Goal: Find specific page/section: Find specific page/section

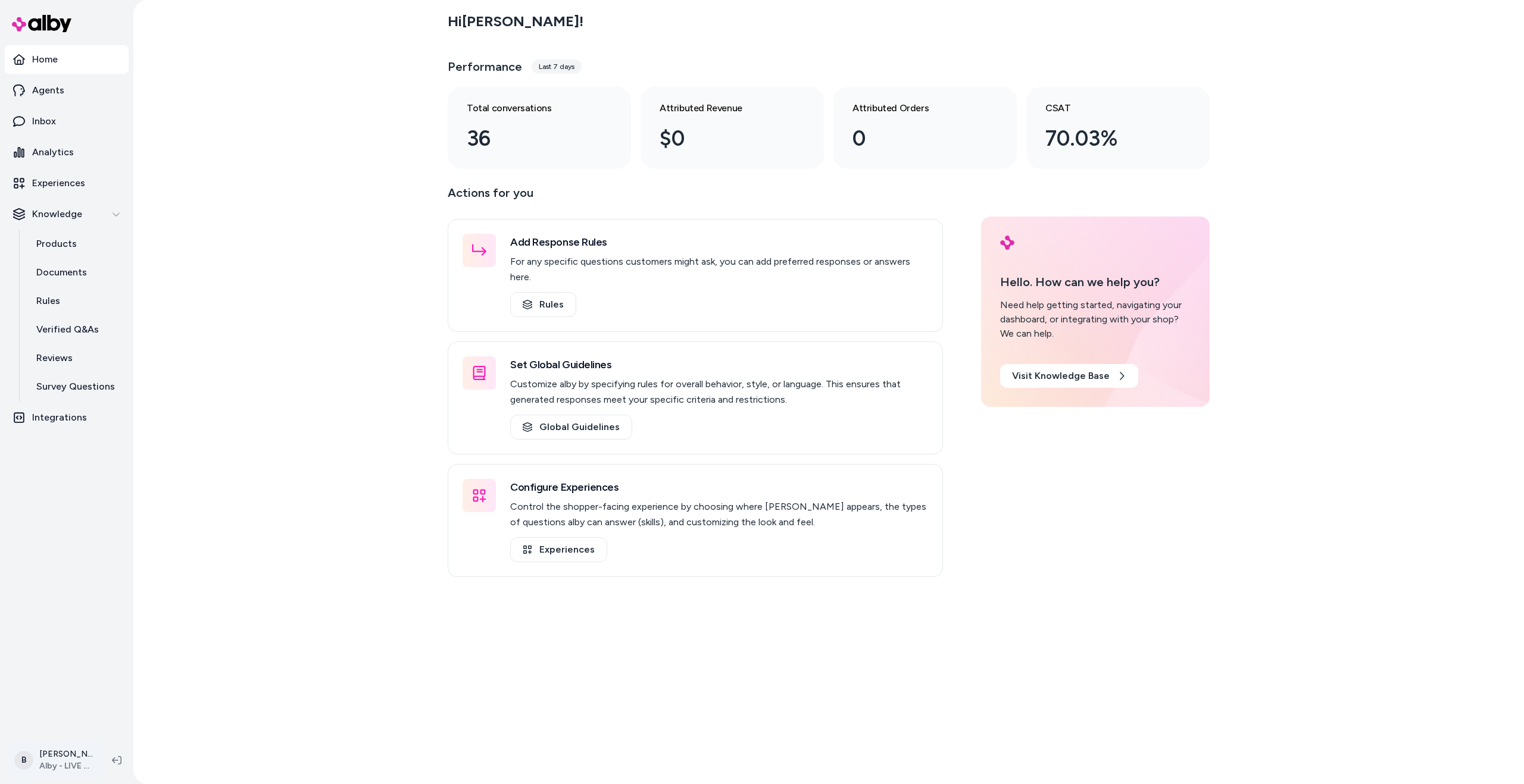
click at [69, 764] on html "Home Agents Inbox Analytics Experiences Knowledge Products Documents Rules Veri…" at bounding box center [762, 392] width 1524 height 784
click at [122, 583] on div "Shortcuts ⌘K" at bounding box center [106, 589] width 187 height 28
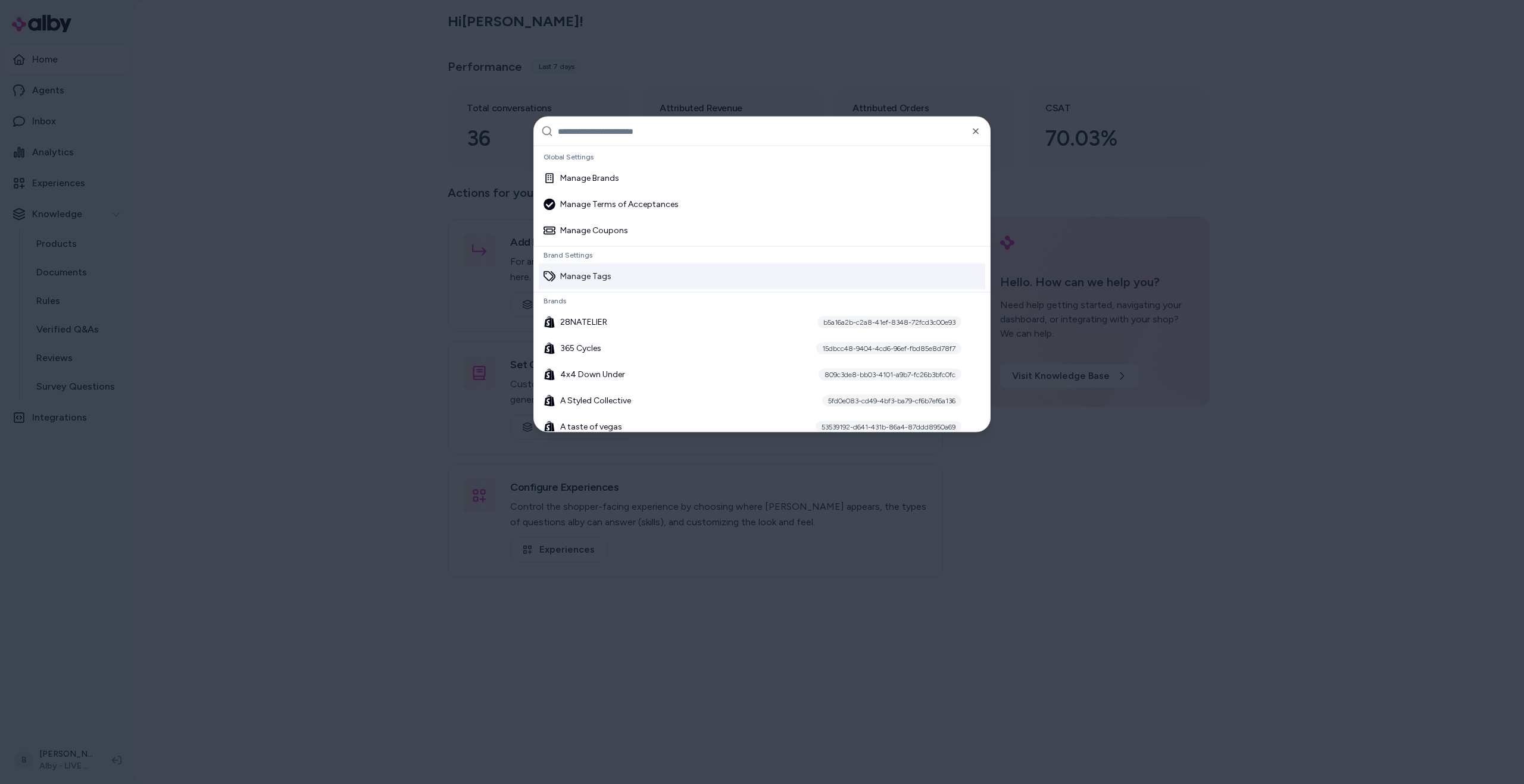
scroll to position [133, 0]
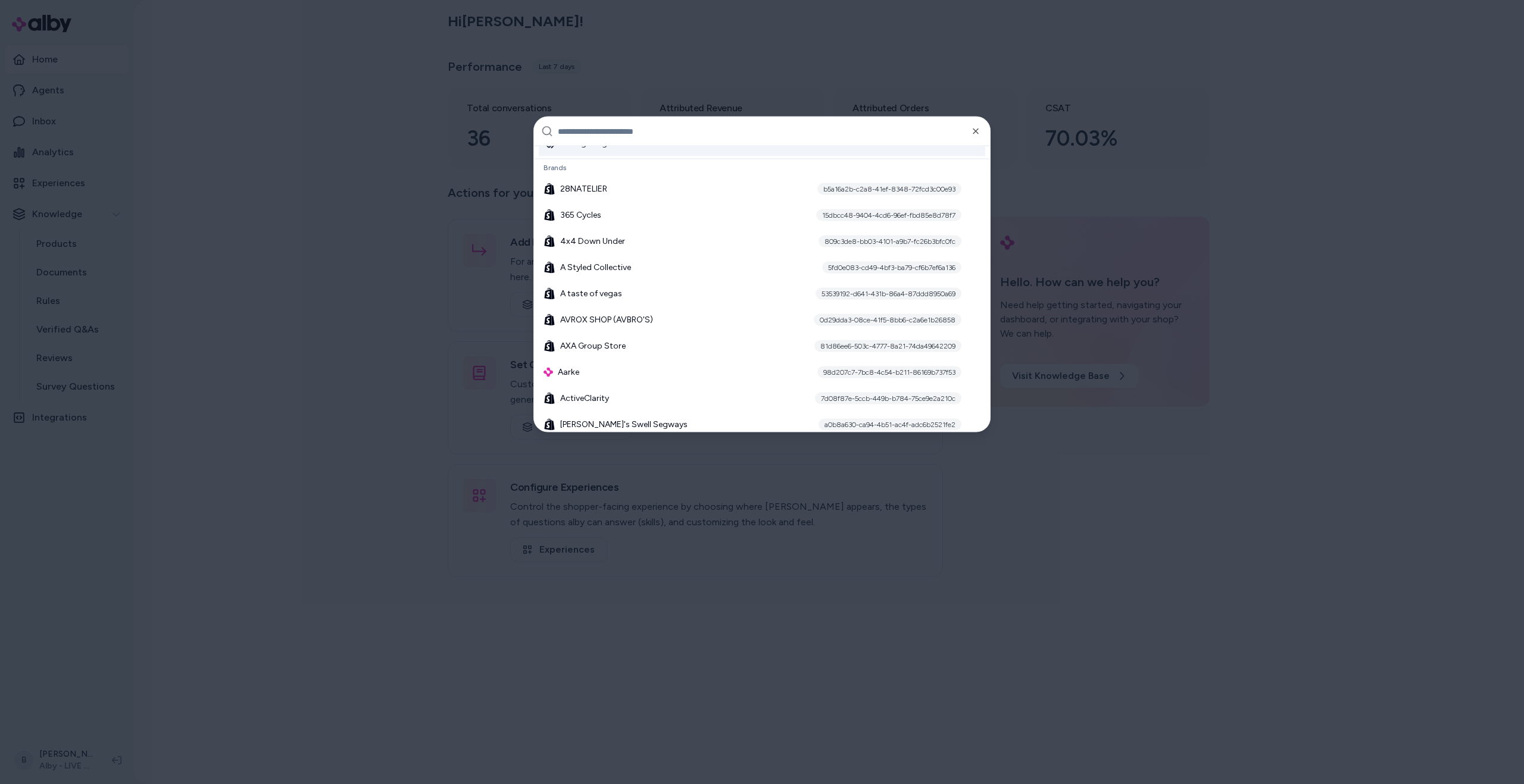
click at [641, 135] on input "text" at bounding box center [769, 131] width 425 height 28
click at [627, 215] on div "365 Cycles 15dbcc48-9404-4cd6-96ef-fbd85e8d78f7" at bounding box center [762, 215] width 447 height 26
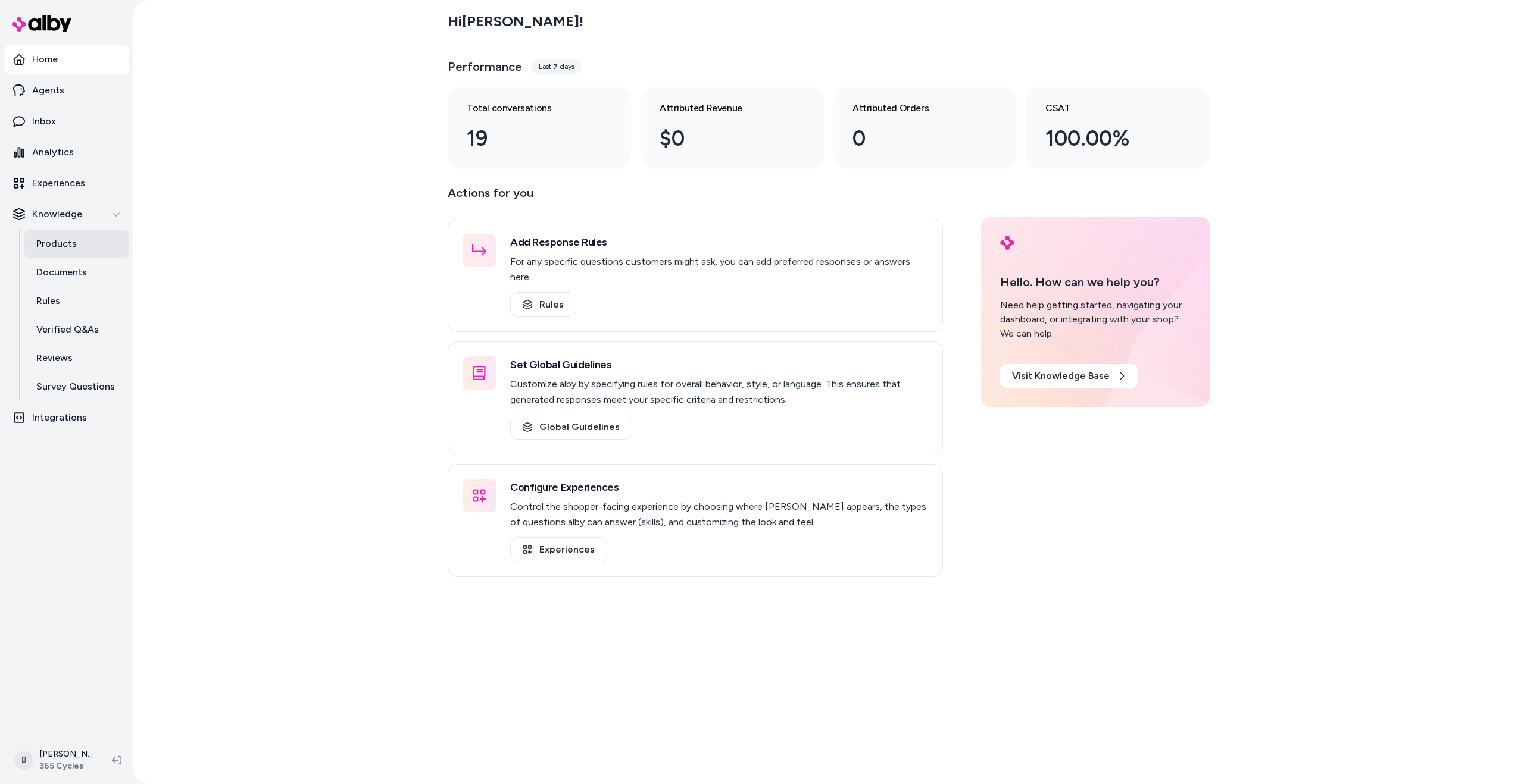
click at [79, 247] on link "Products" at bounding box center [77, 243] width 104 height 28
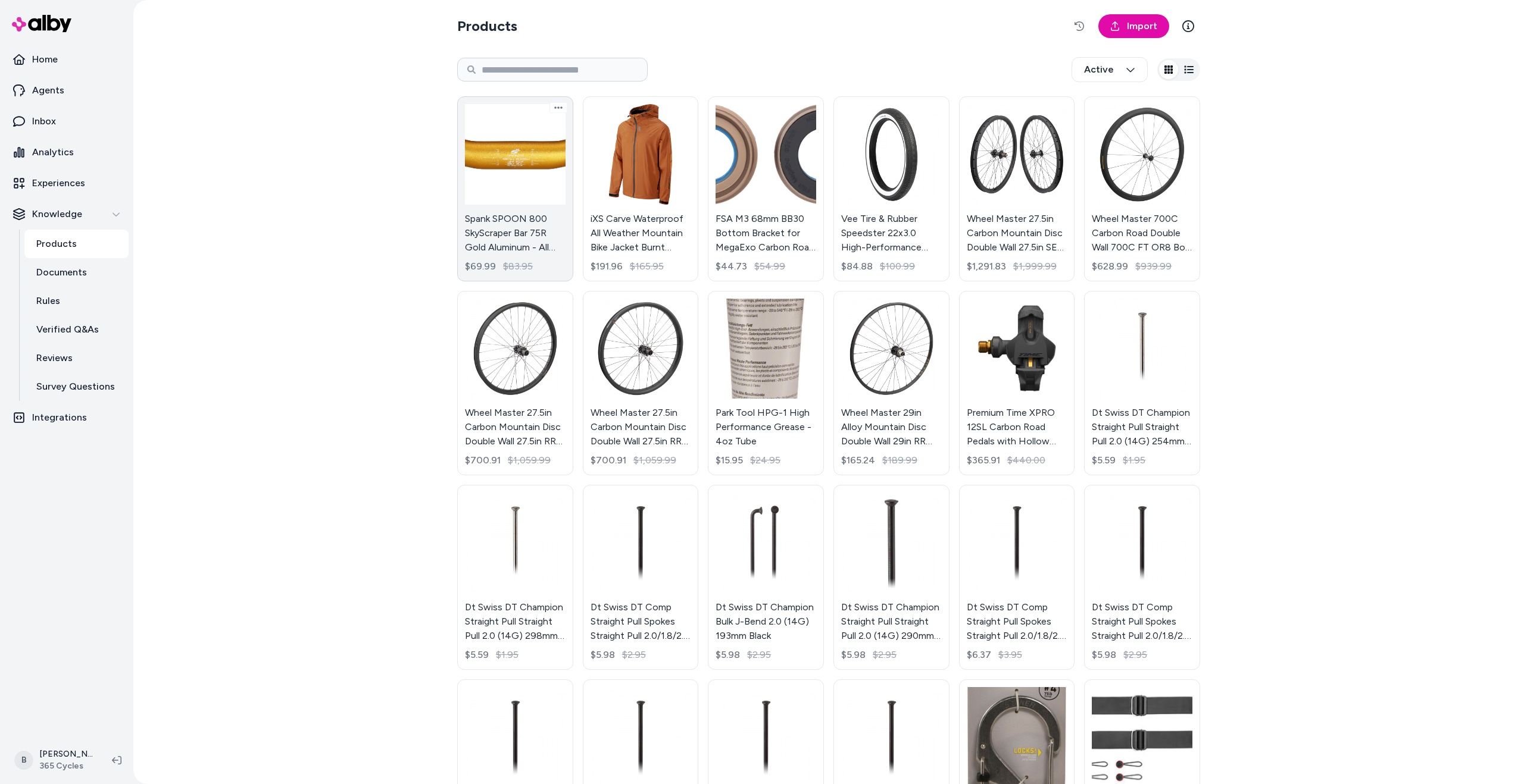
click at [527, 155] on link "Spank SPOON 800 SkyScraper Bar 75R Gold Aluminum - All Mountain Trail E-Bike $6…" at bounding box center [515, 188] width 116 height 185
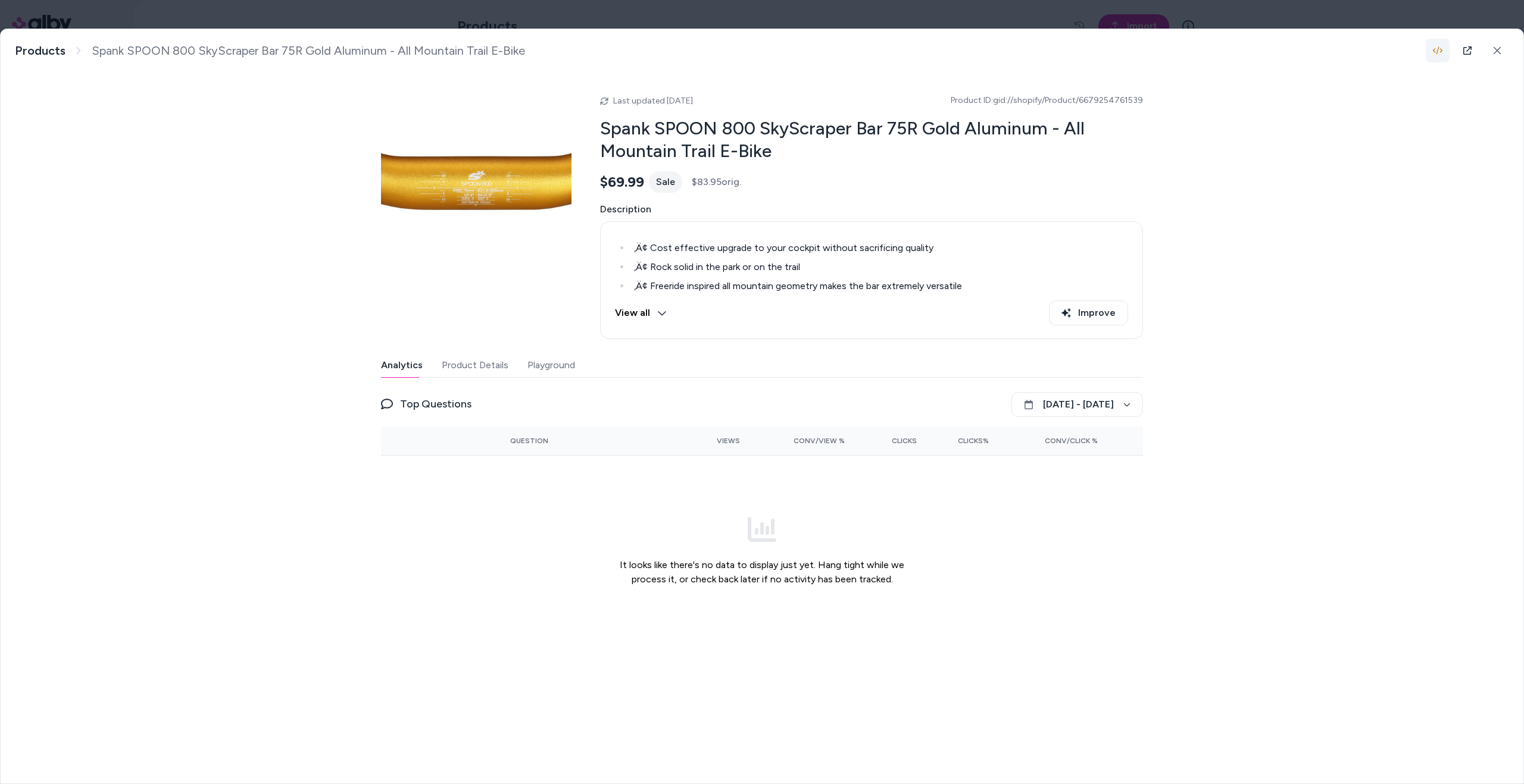
click at [1438, 55] on button "button" at bounding box center [1437, 50] width 24 height 24
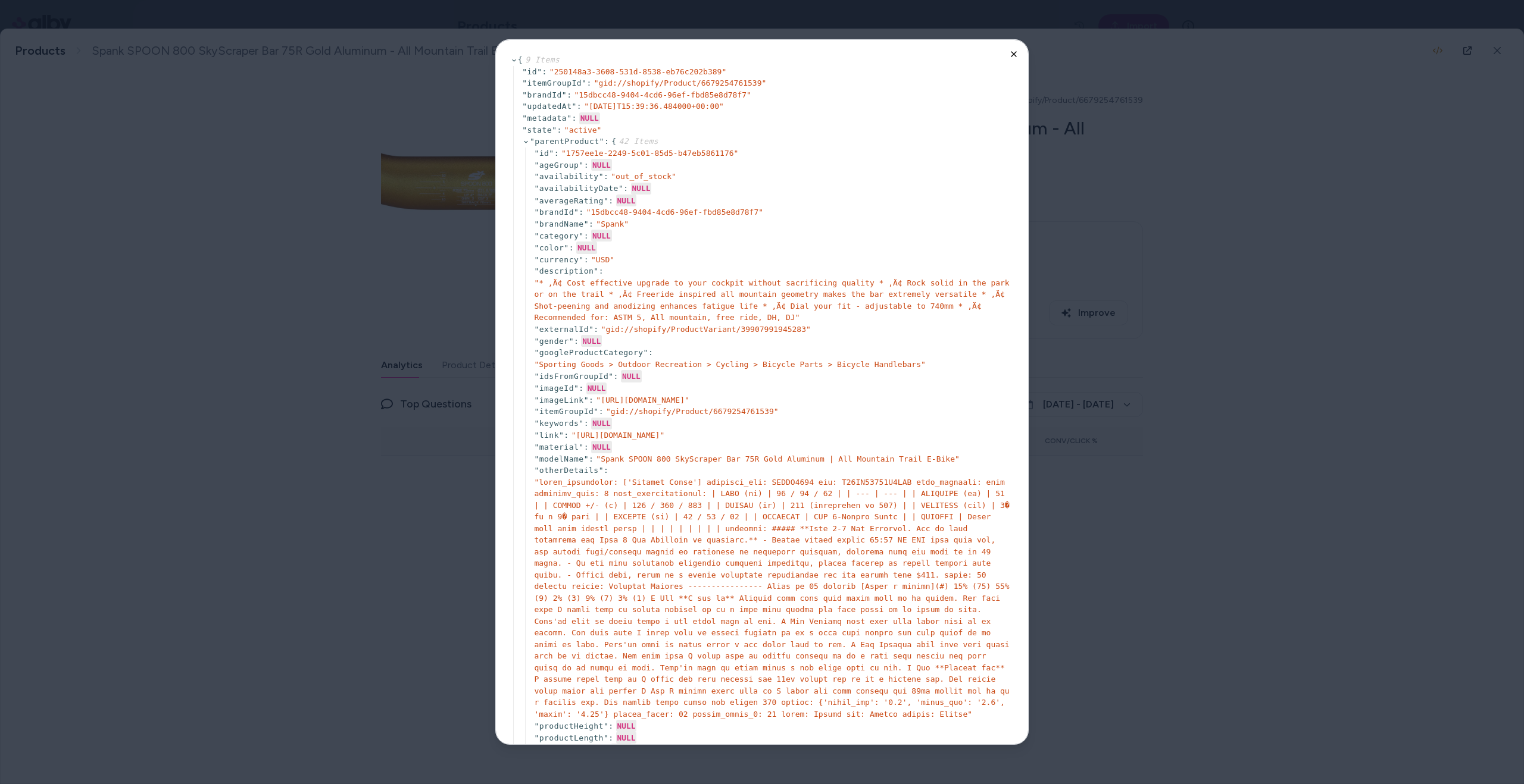
click at [1009, 55] on icon "button" at bounding box center [1014, 54] width 10 height 10
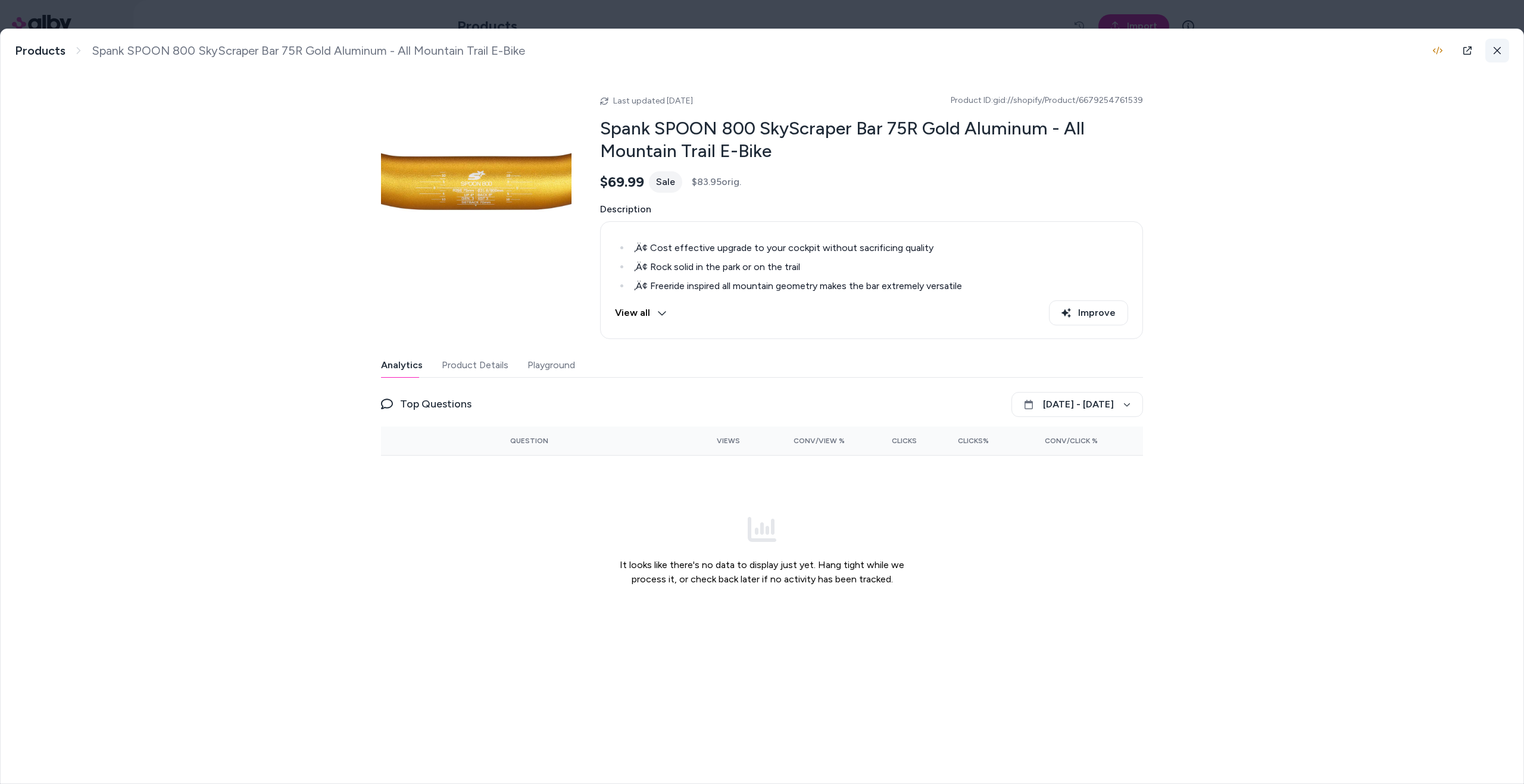
click at [1501, 51] on button at bounding box center [1497, 50] width 24 height 24
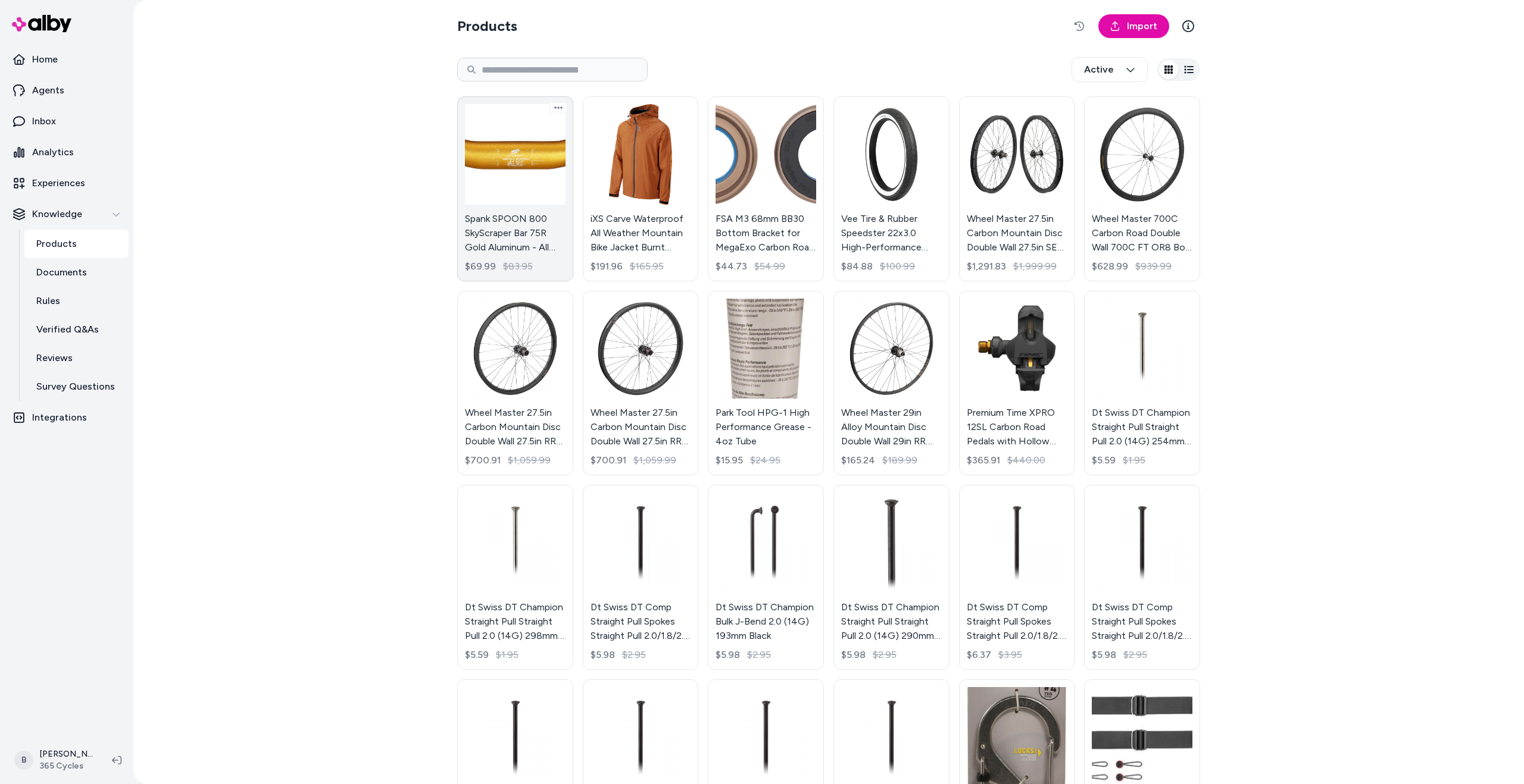
click at [516, 181] on link "Spank SPOON 800 SkyScraper Bar 75R Gold Aluminum - All Mountain Trail E-Bike $6…" at bounding box center [515, 188] width 116 height 185
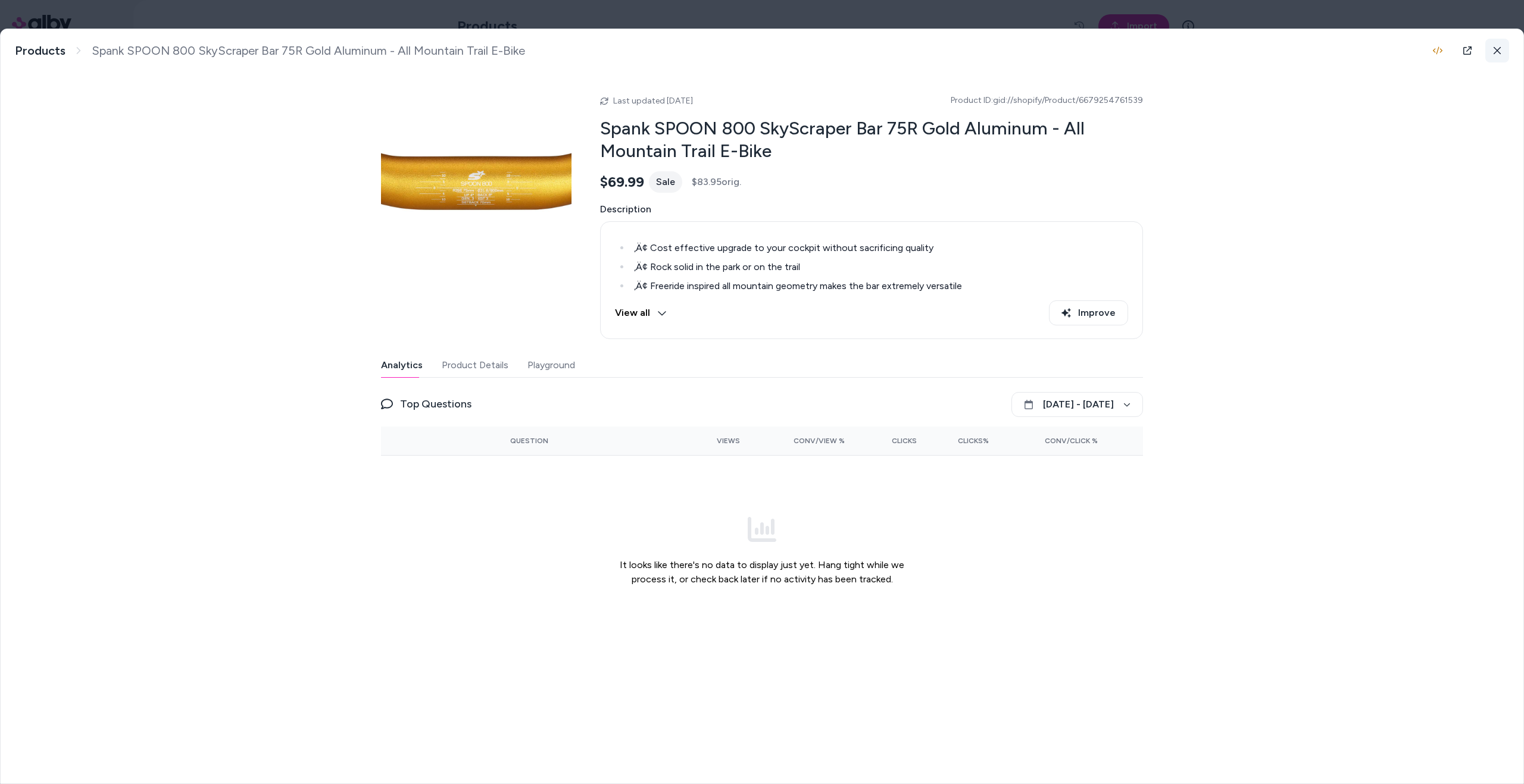
click at [1496, 51] on icon at bounding box center [1497, 50] width 7 height 7
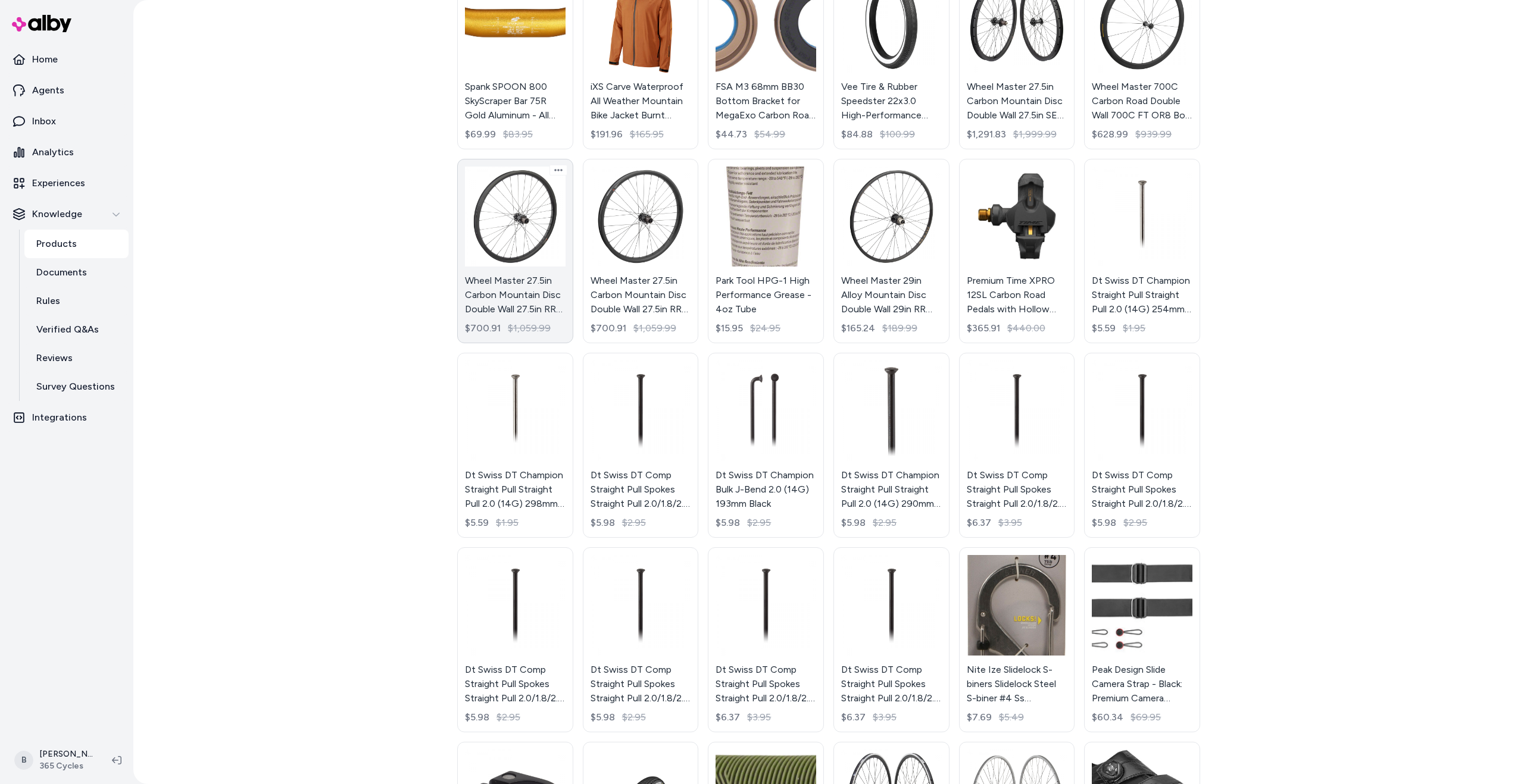
scroll to position [275, 0]
